Goal: Information Seeking & Learning: Learn about a topic

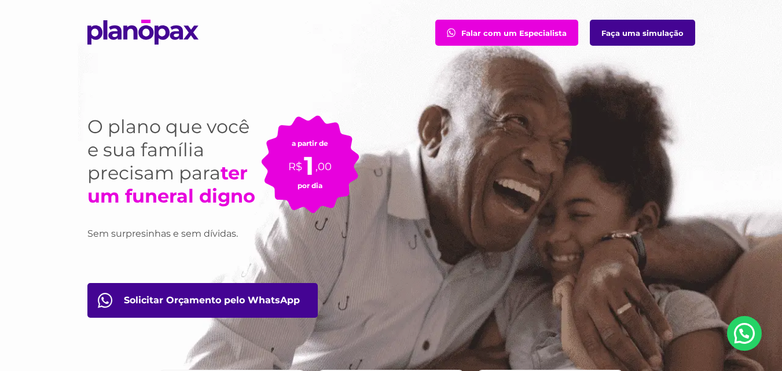
scroll to position [23, 0]
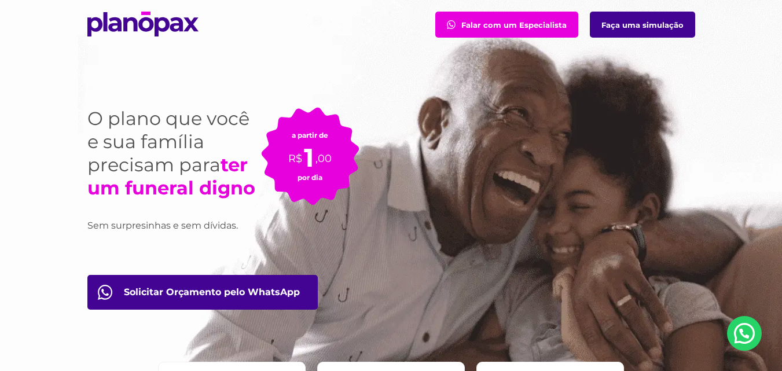
click at [653, 27] on link "Faça uma simulação" at bounding box center [642, 25] width 105 height 26
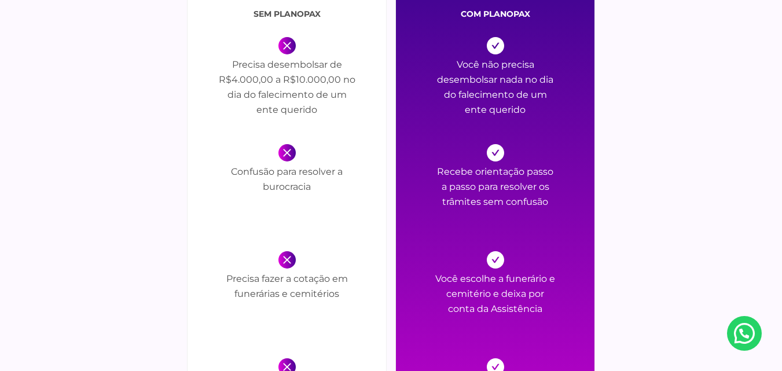
scroll to position [1440, 0]
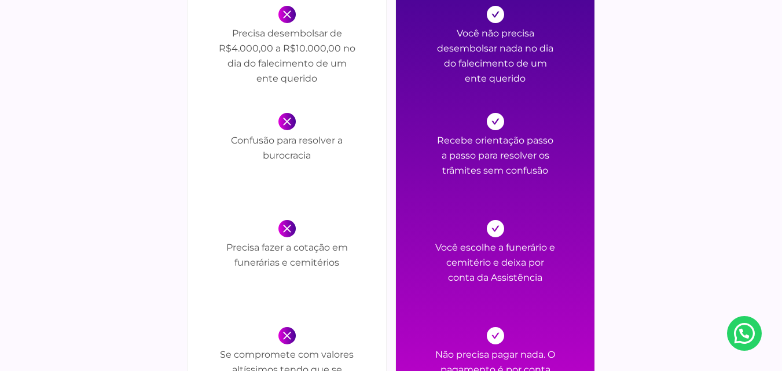
drag, startPoint x: 787, startPoint y: 365, endPoint x: 680, endPoint y: 54, distance: 328.8
click at [680, 54] on div "sem PlanoPax Precisa desembolsar de R$4.000,00 a R$10.000,00 no dia do falecime…" at bounding box center [391, 259] width 608 height 595
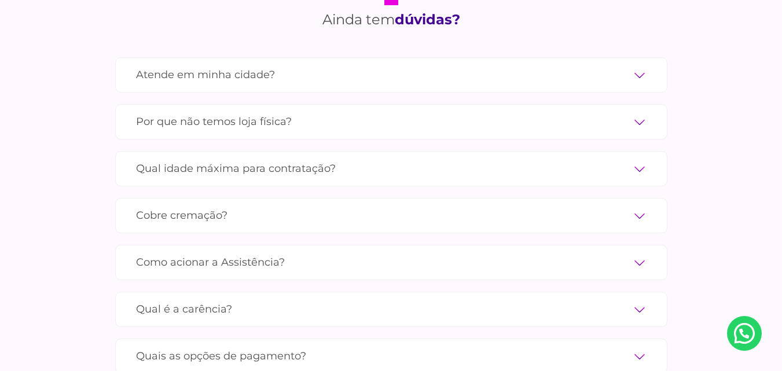
scroll to position [3947, 0]
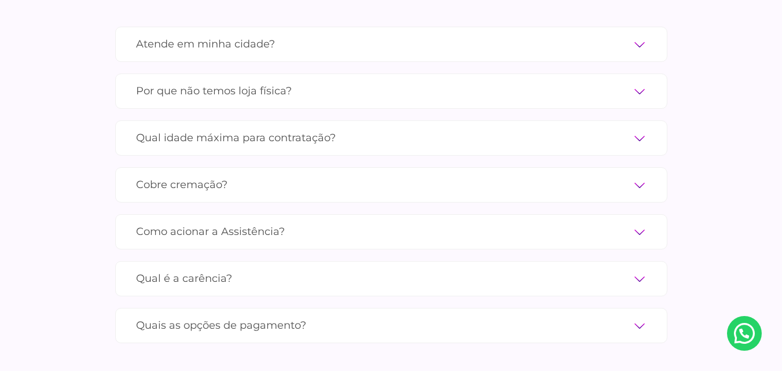
click at [639, 81] on label "Por que não temos loja física?" at bounding box center [391, 91] width 511 height 20
click at [0, 0] on input "Por que não temos loja física?" at bounding box center [0, 0] width 0 height 0
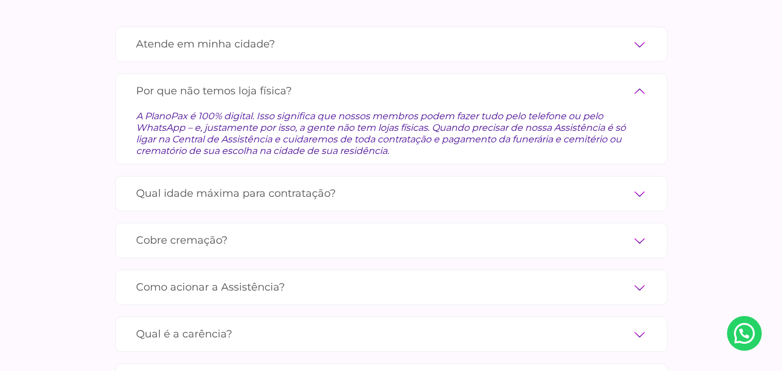
click at [640, 184] on label "Qual idade máxima para contratação?" at bounding box center [391, 194] width 511 height 20
click at [0, 0] on input "Qual idade máxima para contratação?" at bounding box center [0, 0] width 0 height 0
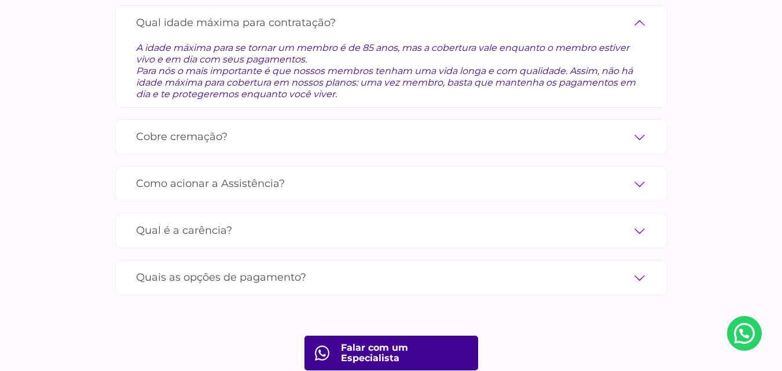
scroll to position [4063, 0]
click at [643, 220] on label "Qual é a carência?" at bounding box center [391, 230] width 511 height 20
click at [0, 0] on input "Qual é a carência?" at bounding box center [0, 0] width 0 height 0
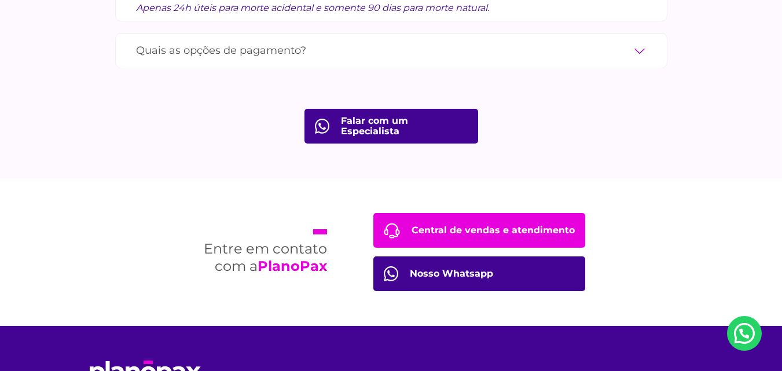
scroll to position [4248, 0]
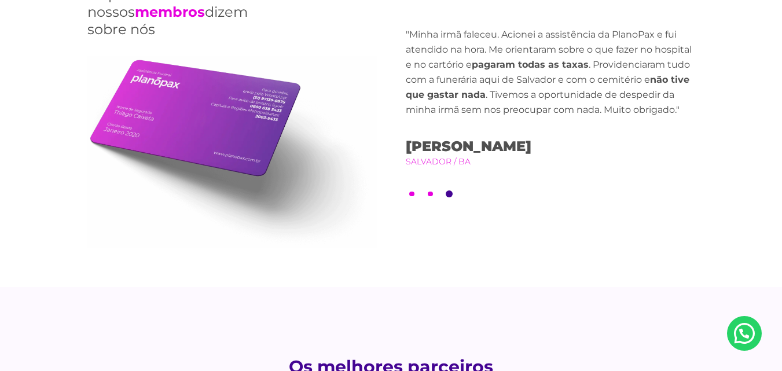
scroll to position [2822, 0]
